Goal: Book appointment/travel/reservation

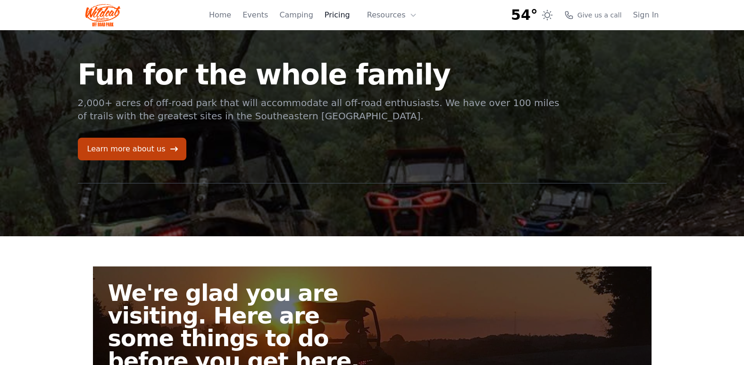
click at [341, 16] on link "Pricing" at bounding box center [337, 14] width 25 height 11
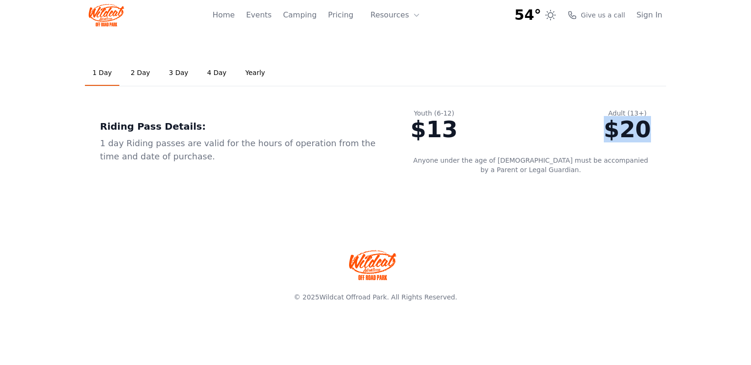
drag, startPoint x: 652, startPoint y: 131, endPoint x: 606, endPoint y: 131, distance: 46.3
click at [606, 131] on div "Youth (6-12) $13 Adult (13+) $20 Anyone under the age of [DEMOGRAPHIC_DATA] mus…" at bounding box center [531, 141] width 271 height 96
click at [480, 195] on div "1 Day 2 Day 3 Day 4 Day Yearly Riding Pass Details: 1 day Riding passes are val…" at bounding box center [376, 125] width 604 height 190
drag, startPoint x: 465, startPoint y: 128, endPoint x: 420, endPoint y: 134, distance: 45.7
click at [420, 134] on div "Youth (6-12) $13 Adult (13+) $20 Anyone under the age of [DEMOGRAPHIC_DATA] mus…" at bounding box center [531, 141] width 271 height 96
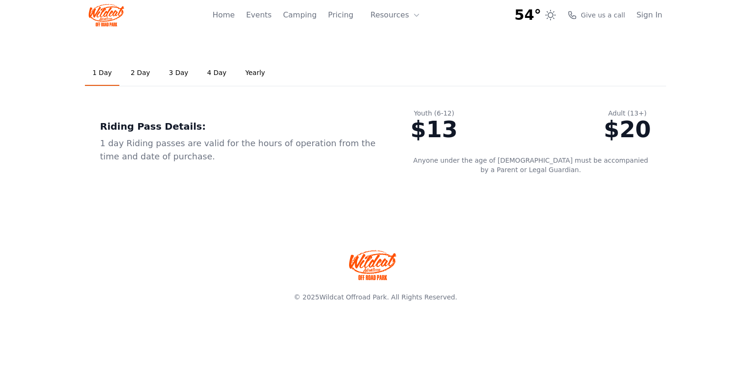
drag, startPoint x: 420, startPoint y: 134, endPoint x: 447, endPoint y: 173, distance: 47.8
click at [446, 171] on p "Anyone under the age of [DEMOGRAPHIC_DATA] must be accompanied by a Parent or L…" at bounding box center [531, 165] width 241 height 19
click at [134, 70] on link "2 Day" at bounding box center [140, 72] width 34 height 25
click at [173, 74] on link "3 Day" at bounding box center [178, 72] width 34 height 25
click at [245, 71] on link "Yearly" at bounding box center [255, 72] width 35 height 25
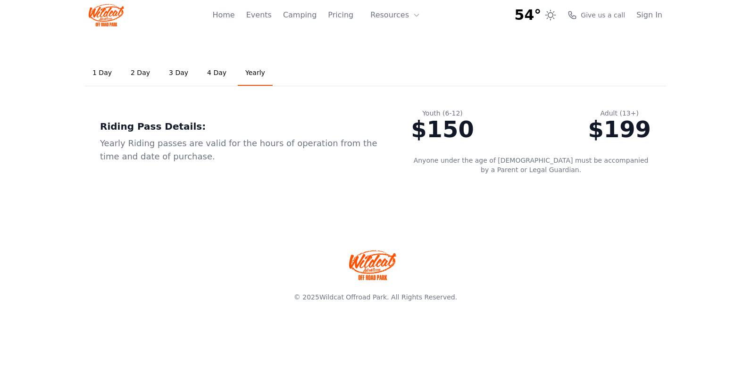
click at [168, 71] on link "3 Day" at bounding box center [178, 72] width 34 height 25
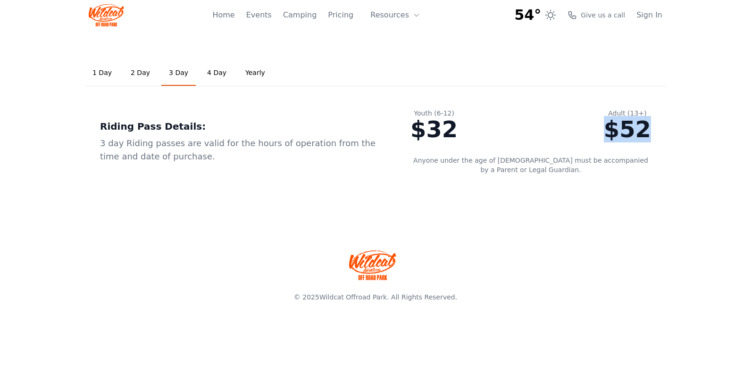
drag, startPoint x: 655, startPoint y: 132, endPoint x: 590, endPoint y: 132, distance: 65.6
click at [590, 132] on div "Youth (6-12) $32 Adult (13+) $52 Anyone under the age of [DEMOGRAPHIC_DATA] mus…" at bounding box center [531, 141] width 271 height 96
click at [374, 217] on div "1 Day 2 Day 3 Day 4 Day Yearly Riding Pass Details: 1 day Riding passes are val…" at bounding box center [376, 125] width 604 height 190
click at [210, 73] on link "4 Day" at bounding box center [217, 72] width 34 height 25
click at [187, 70] on link "3 Day" at bounding box center [178, 72] width 34 height 25
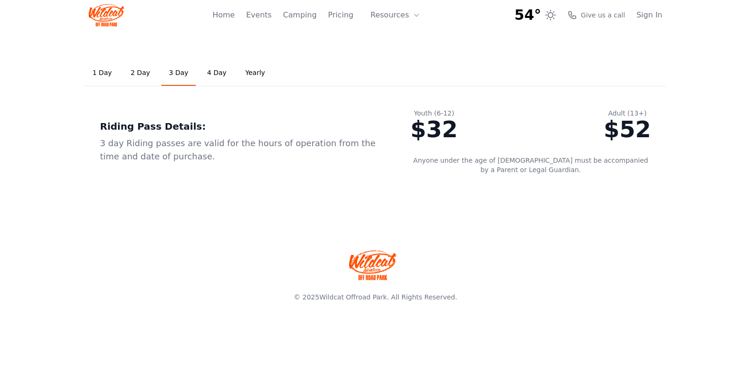
click at [126, 72] on link "2 Day" at bounding box center [140, 72] width 34 height 25
click at [98, 73] on link "1 Day" at bounding box center [102, 72] width 34 height 25
click at [242, 72] on link "Yearly" at bounding box center [255, 72] width 35 height 25
click at [94, 72] on link "1 Day" at bounding box center [102, 72] width 34 height 25
drag, startPoint x: 650, startPoint y: 131, endPoint x: 611, endPoint y: 138, distance: 38.9
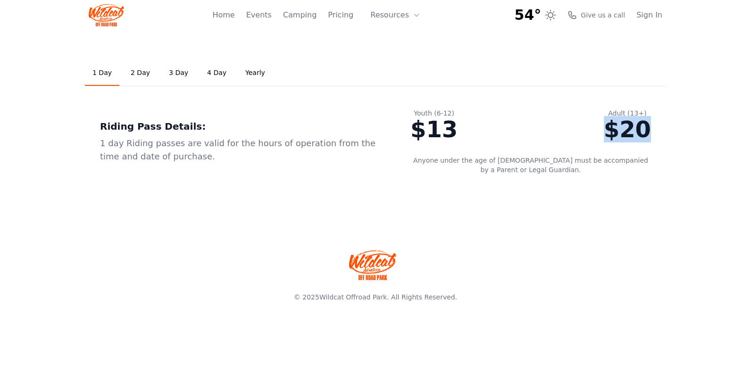
click at [611, 138] on div "$20" at bounding box center [627, 129] width 47 height 23
drag, startPoint x: 611, startPoint y: 138, endPoint x: 648, endPoint y: 209, distance: 80.2
click at [649, 209] on div "1 Day 2 Day 3 Day 4 Day Yearly Riding Pass Details: 1 day Riding passes are val…" at bounding box center [376, 125] width 604 height 190
click at [168, 207] on div "1 Day 2 Day 3 Day 4 Day Yearly Riding Pass Details: 1 day Riding passes are val…" at bounding box center [376, 125] width 604 height 190
click at [137, 75] on link "2 Day" at bounding box center [140, 72] width 34 height 25
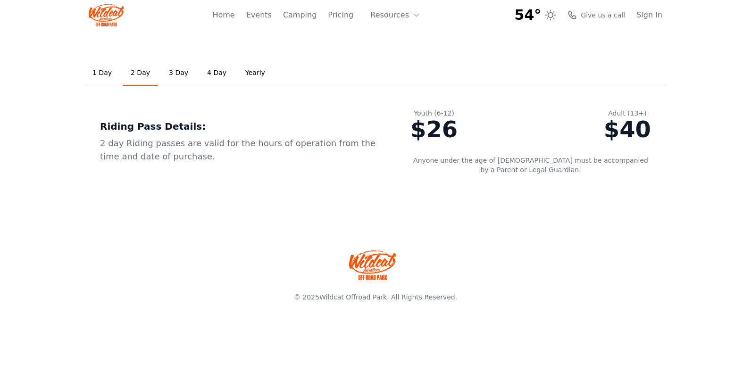
click at [161, 74] on link "3 Day" at bounding box center [178, 72] width 34 height 25
click at [93, 73] on link "1 Day" at bounding box center [102, 72] width 34 height 25
click at [135, 69] on link "2 Day" at bounding box center [140, 72] width 34 height 25
click at [312, 18] on link "Camping" at bounding box center [300, 14] width 34 height 11
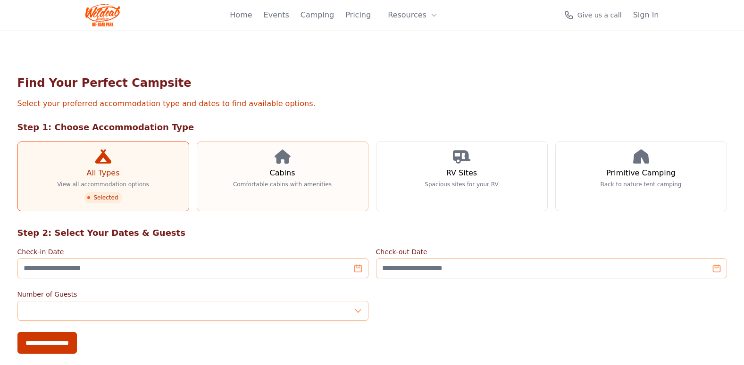
click at [305, 184] on p "Comfortable cabins with amenities" at bounding box center [282, 185] width 99 height 8
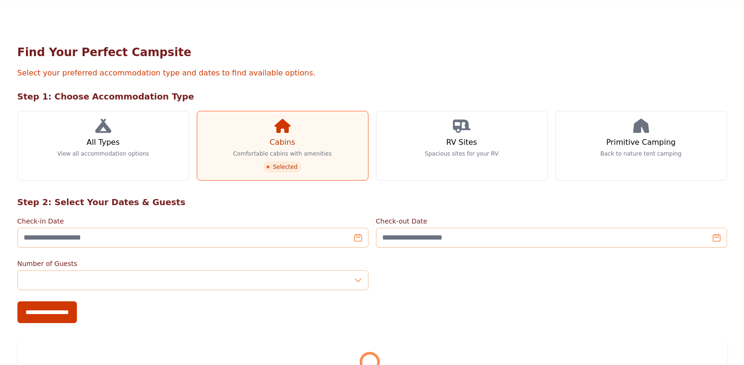
scroll to position [47, 0]
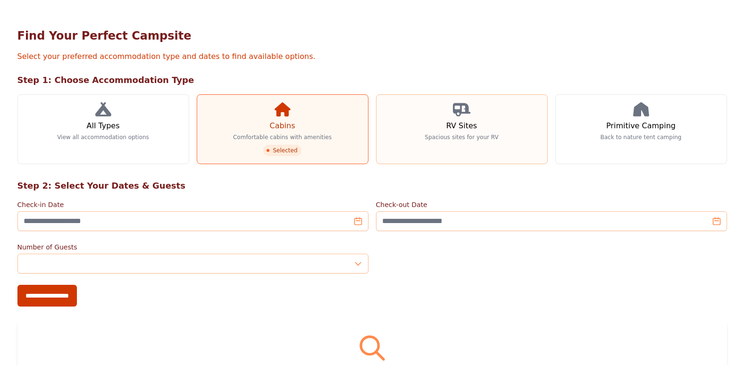
click at [516, 122] on link "RV Sites Spacious sites for your RV" at bounding box center [462, 129] width 172 height 70
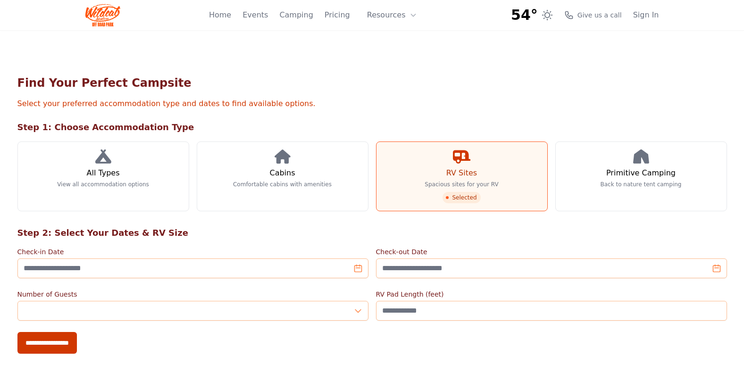
scroll to position [47, 0]
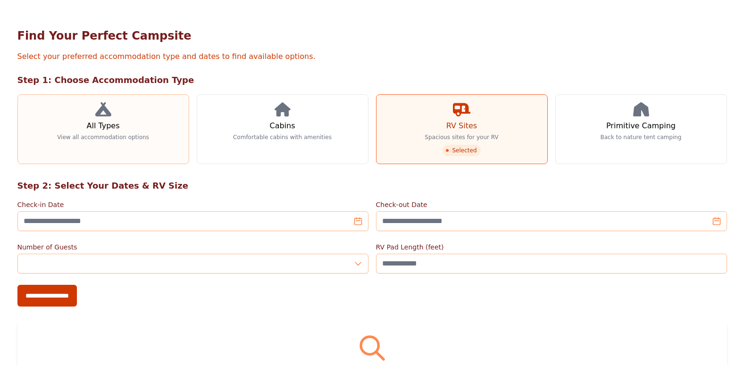
click at [112, 123] on h3 "All Types" at bounding box center [102, 125] width 33 height 11
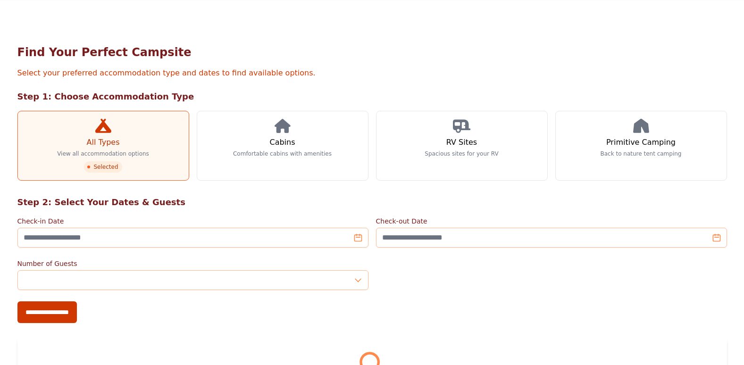
scroll to position [47, 0]
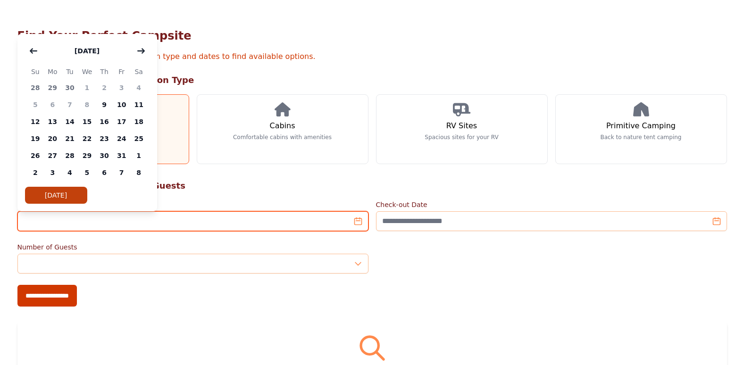
click at [113, 226] on input "Check-in Date" at bounding box center [192, 221] width 351 height 20
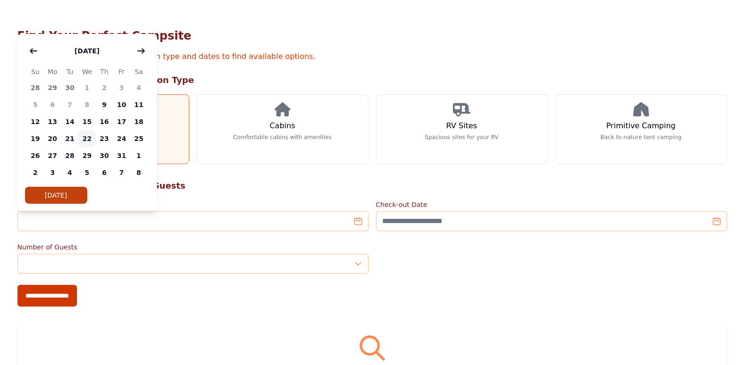
click at [88, 139] on span "22" at bounding box center [86, 138] width 17 height 17
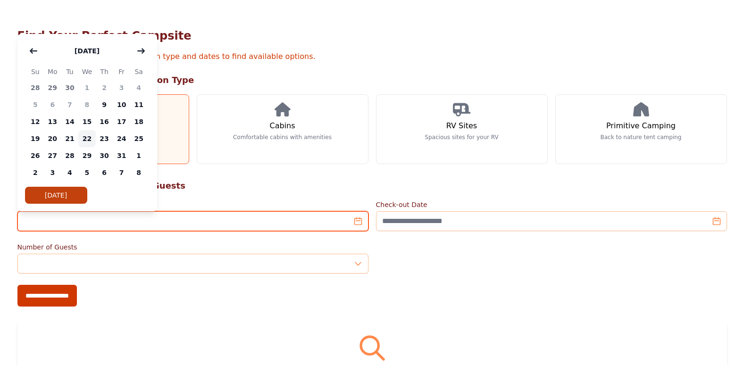
type input "**********"
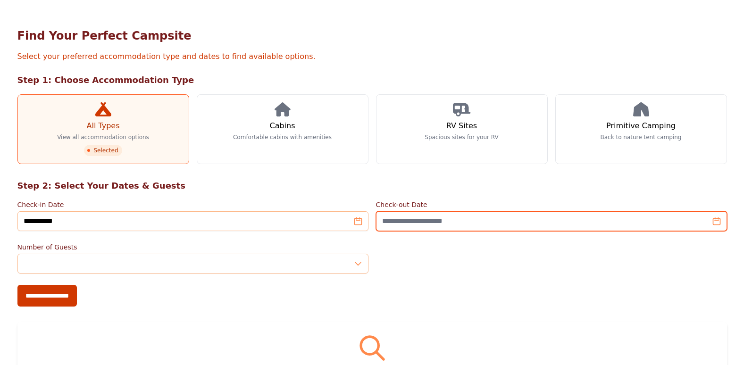
click at [468, 221] on input "Check-out Date" at bounding box center [551, 221] width 351 height 20
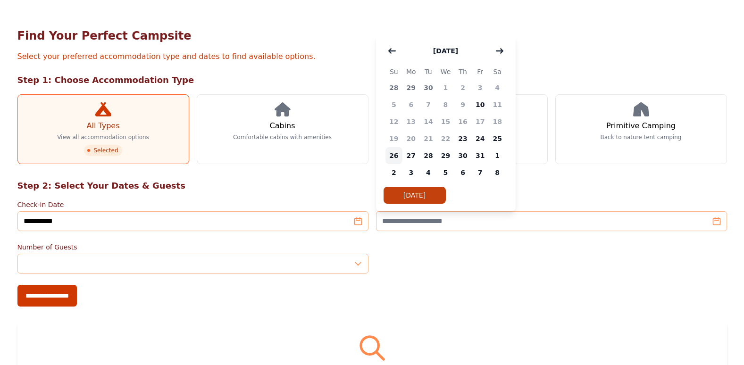
click at [393, 156] on span "26" at bounding box center [394, 155] width 17 height 17
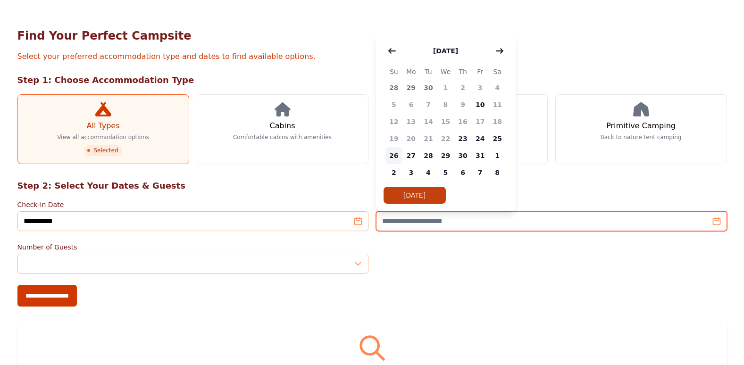
type input "**********"
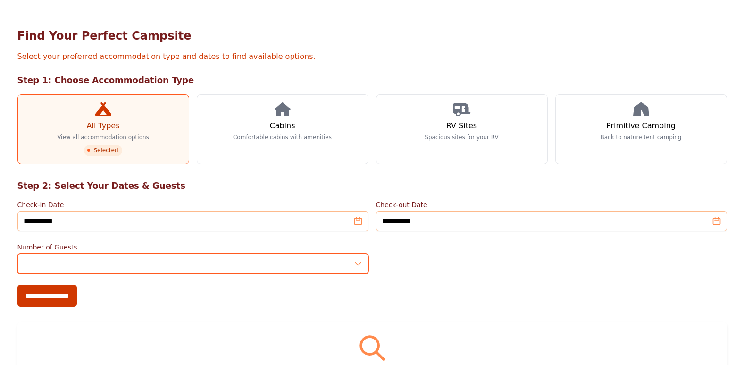
click at [361, 267] on input "*" at bounding box center [192, 264] width 351 height 20
type input "*"
click at [360, 261] on input "*" at bounding box center [192, 264] width 351 height 20
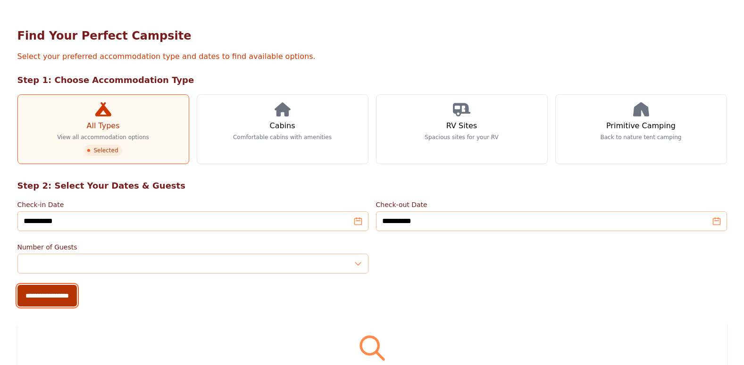
click at [66, 296] on input "**********" at bounding box center [46, 296] width 59 height 22
type input "**********"
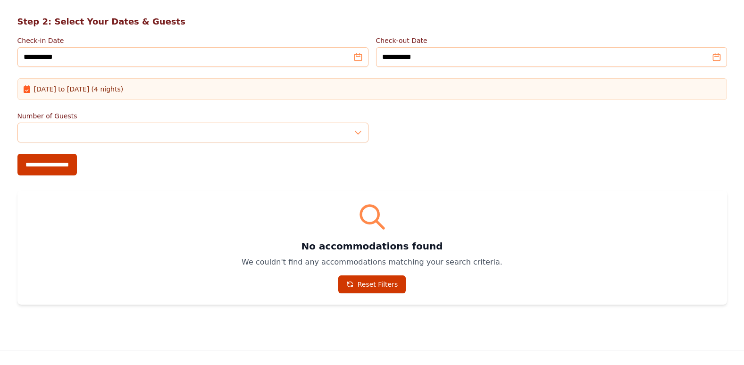
scroll to position [189, 0]
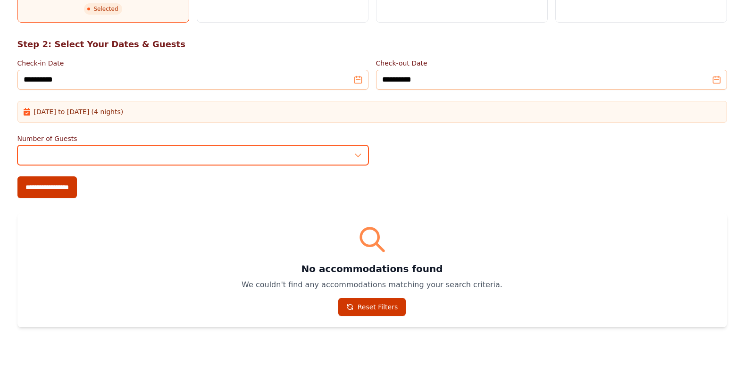
click at [359, 152] on input "*" at bounding box center [192, 155] width 351 height 20
type input "*"
click at [359, 152] on input "*" at bounding box center [192, 155] width 351 height 20
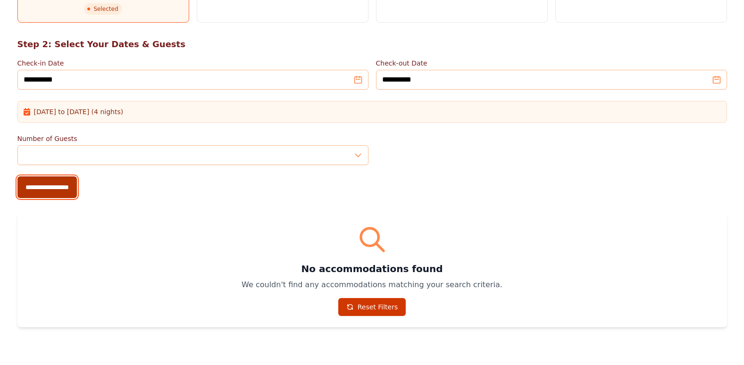
click at [60, 186] on input "**********" at bounding box center [46, 188] width 59 height 22
type input "**********"
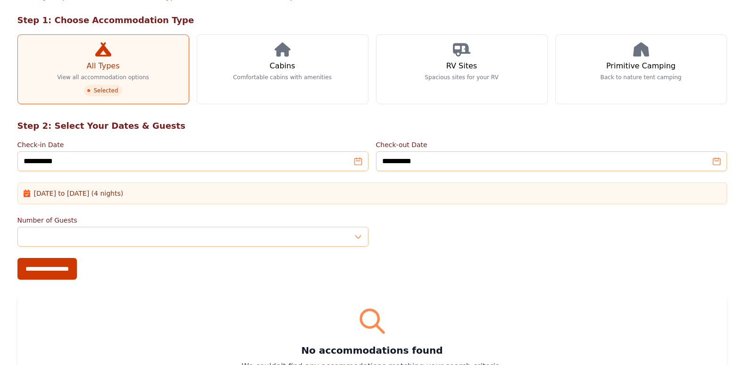
scroll to position [47, 0]
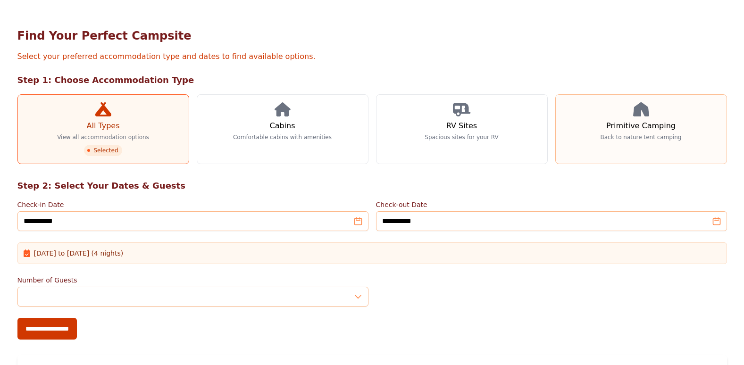
click at [610, 129] on h3 "Primitive Camping" at bounding box center [641, 125] width 69 height 11
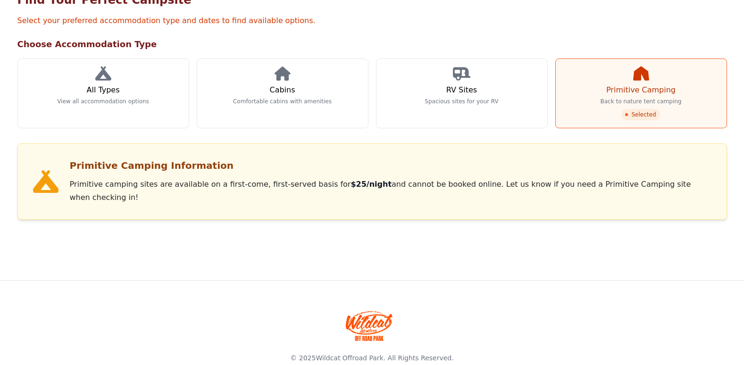
scroll to position [87, 0]
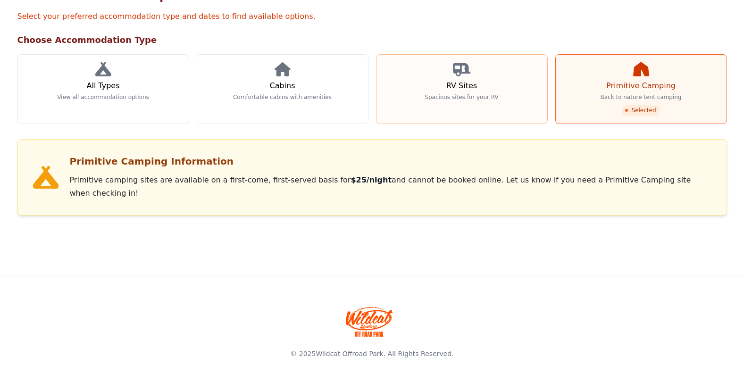
click at [519, 96] on link "RV Sites Spacious sites for your RV" at bounding box center [462, 89] width 172 height 70
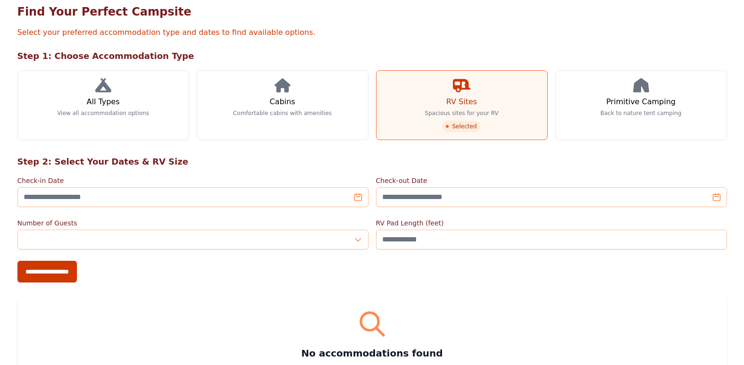
scroll to position [94, 0]
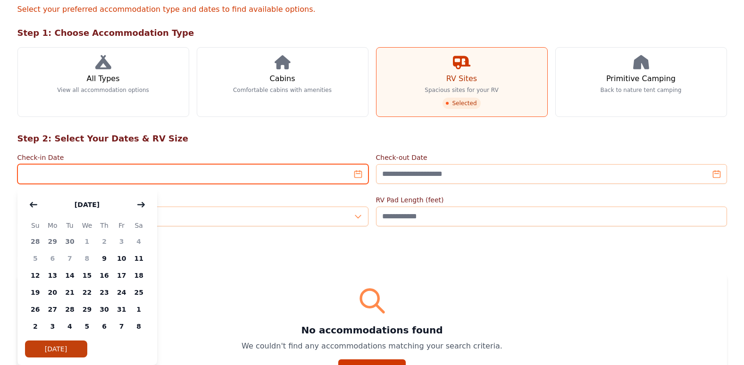
click at [246, 183] on input "Check-in Date" at bounding box center [192, 174] width 351 height 20
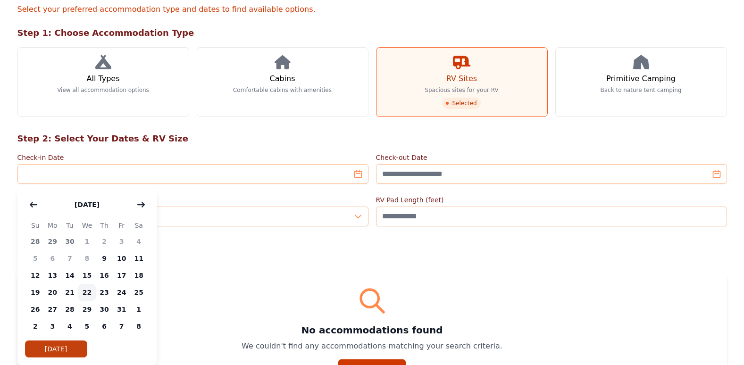
click at [89, 292] on span "22" at bounding box center [86, 292] width 17 height 17
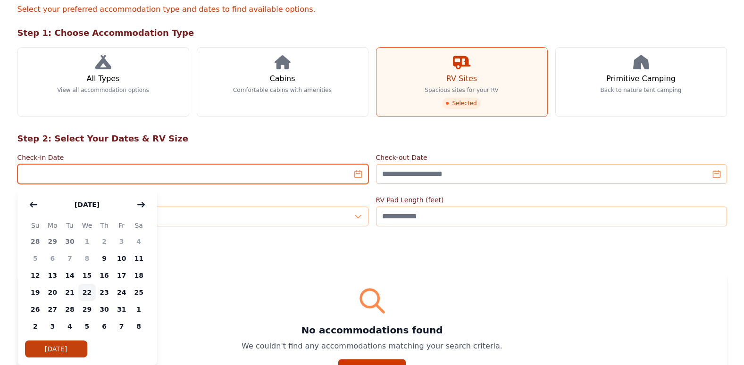
type input "**********"
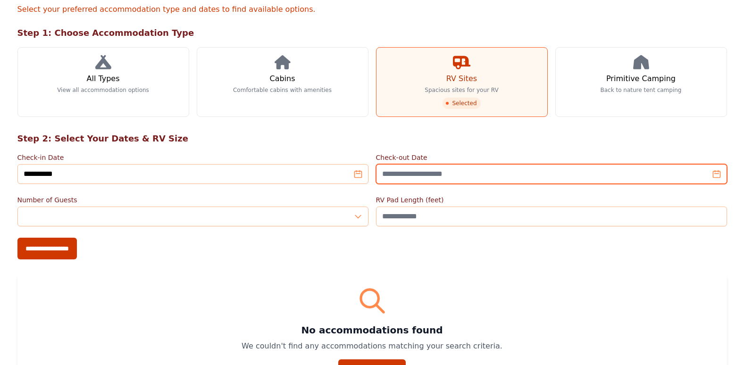
click at [433, 175] on input "Check-out Date" at bounding box center [551, 174] width 351 height 20
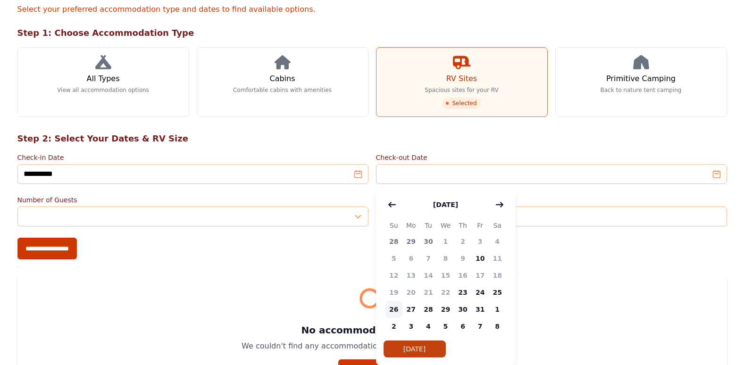
click at [390, 309] on span "26" at bounding box center [394, 309] width 17 height 17
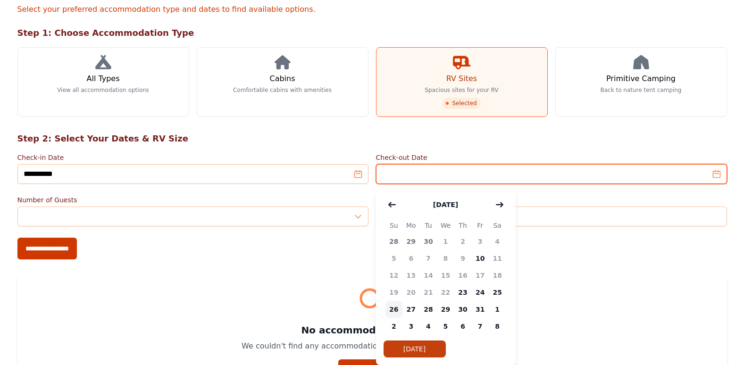
type input "**********"
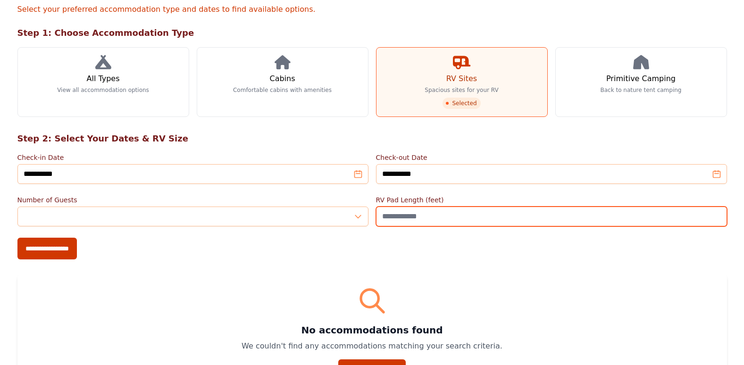
click at [474, 219] on input "RV Pad Length (feet)" at bounding box center [551, 217] width 351 height 20
type input "**"
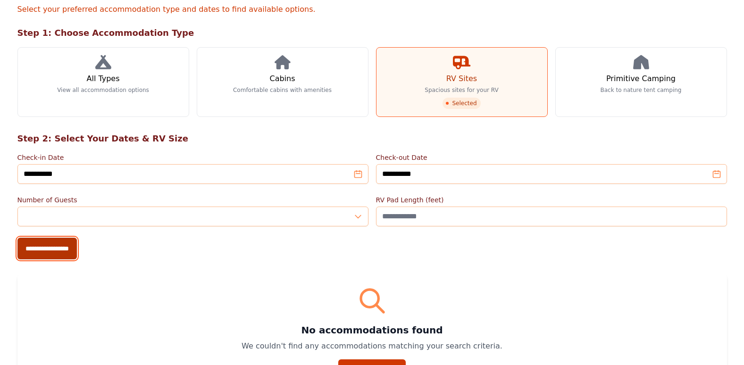
click at [41, 245] on input "**********" at bounding box center [46, 249] width 59 height 22
type input "**********"
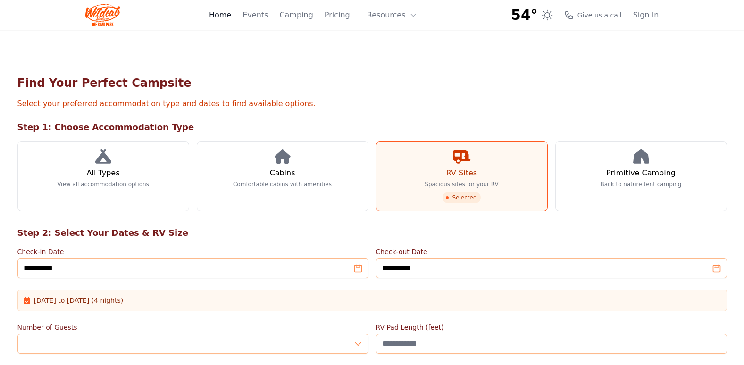
click at [230, 17] on link "Home" at bounding box center [220, 14] width 22 height 11
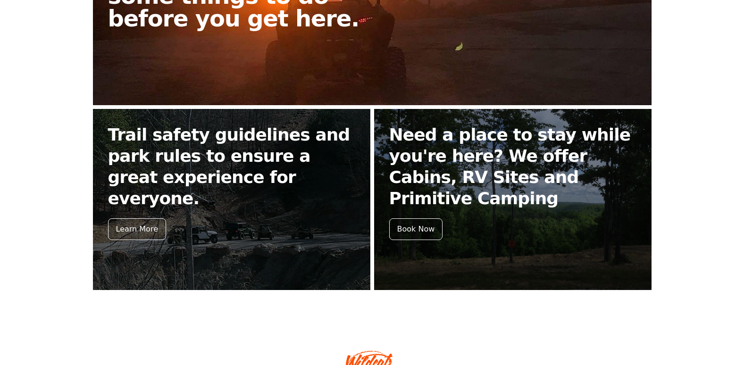
scroll to position [211, 0]
